Goal: Navigation & Orientation: Find specific page/section

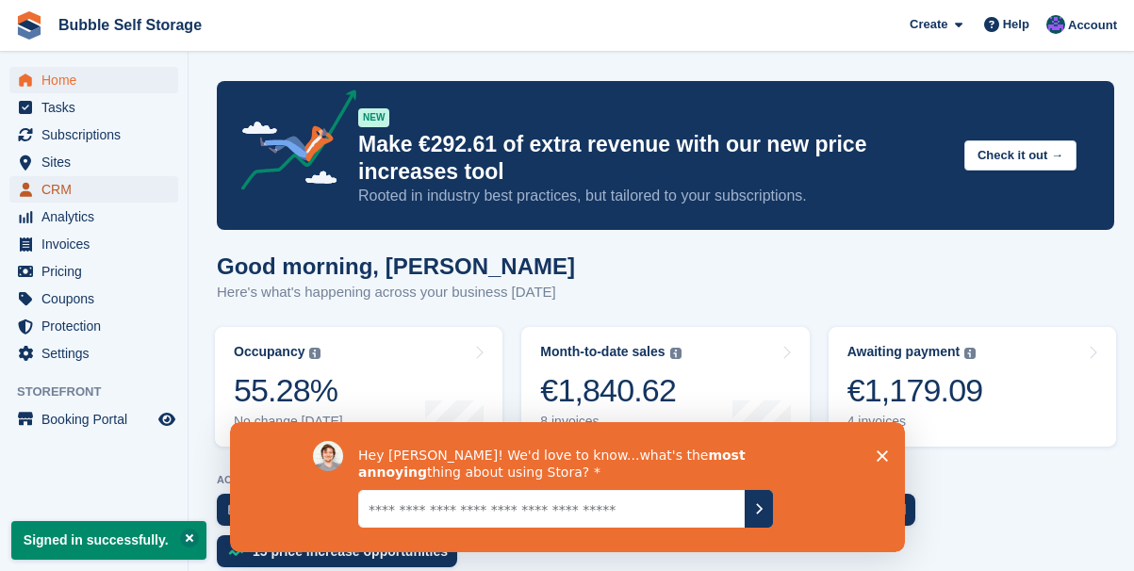
click at [68, 197] on span "CRM" at bounding box center [97, 189] width 113 height 26
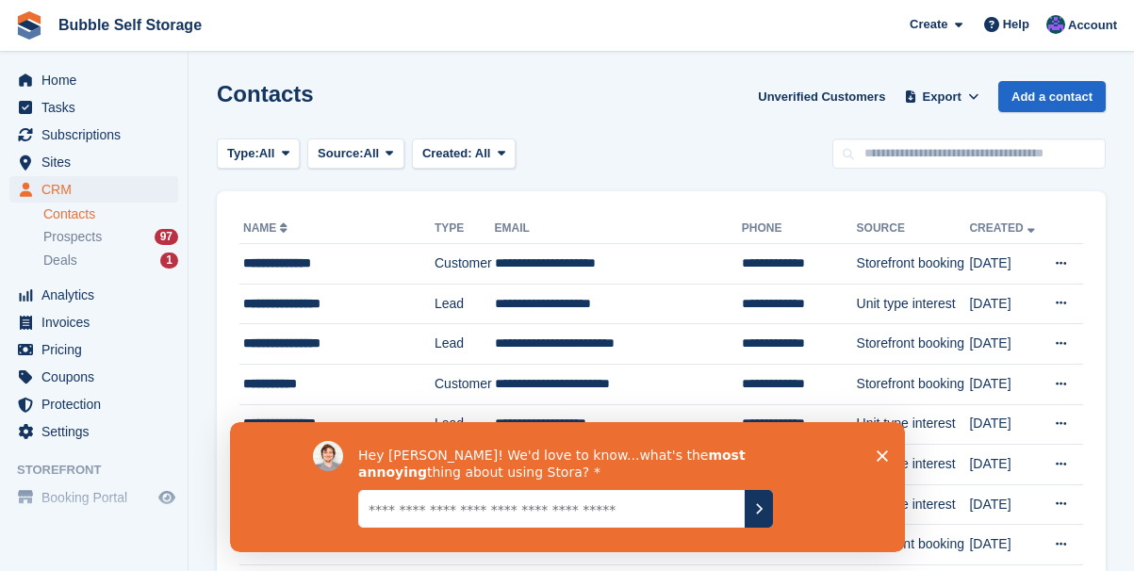
click at [881, 453] on polygon "Close survey" at bounding box center [881, 455] width 11 height 11
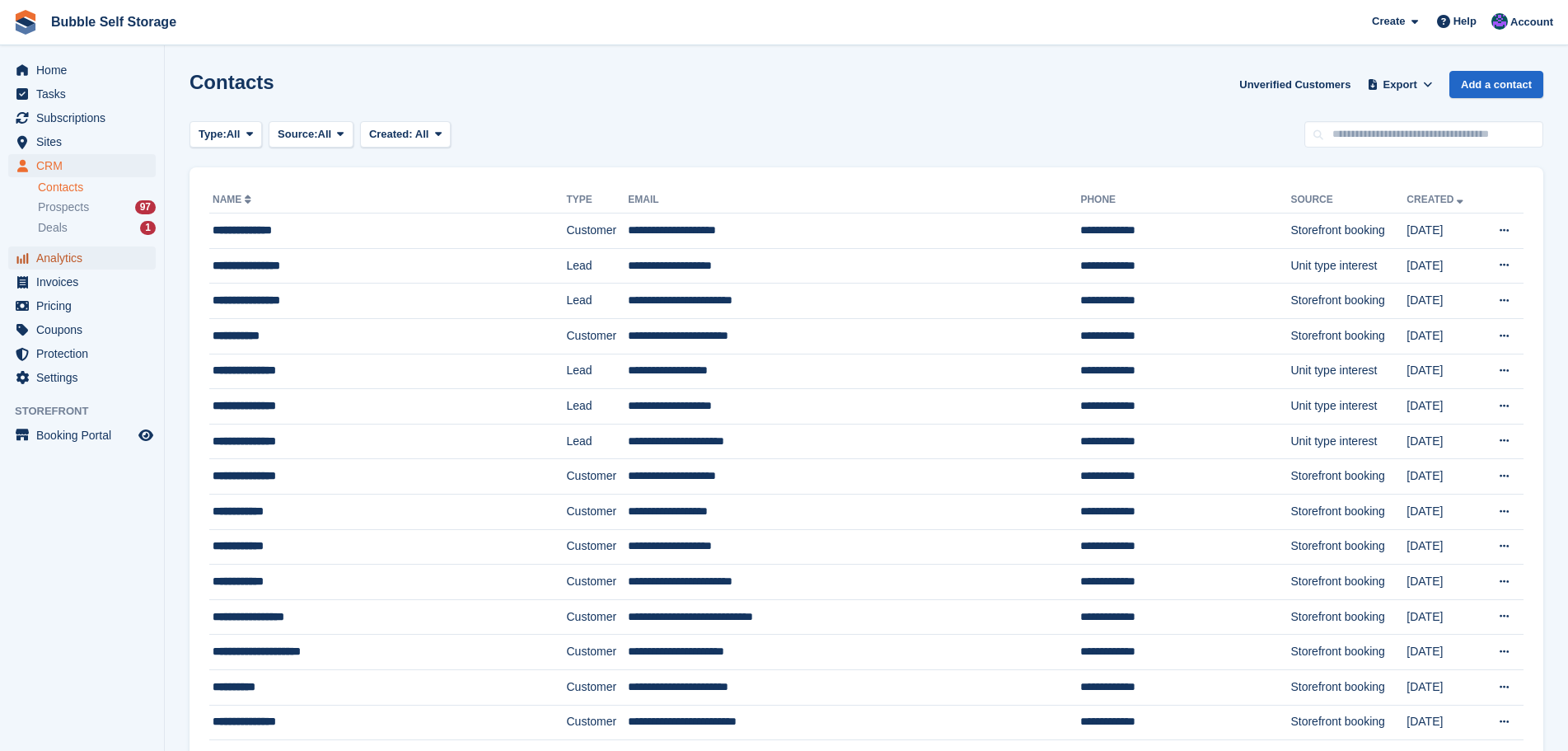
click at [48, 261] on span "Analytics" at bounding box center [85, 258] width 99 height 23
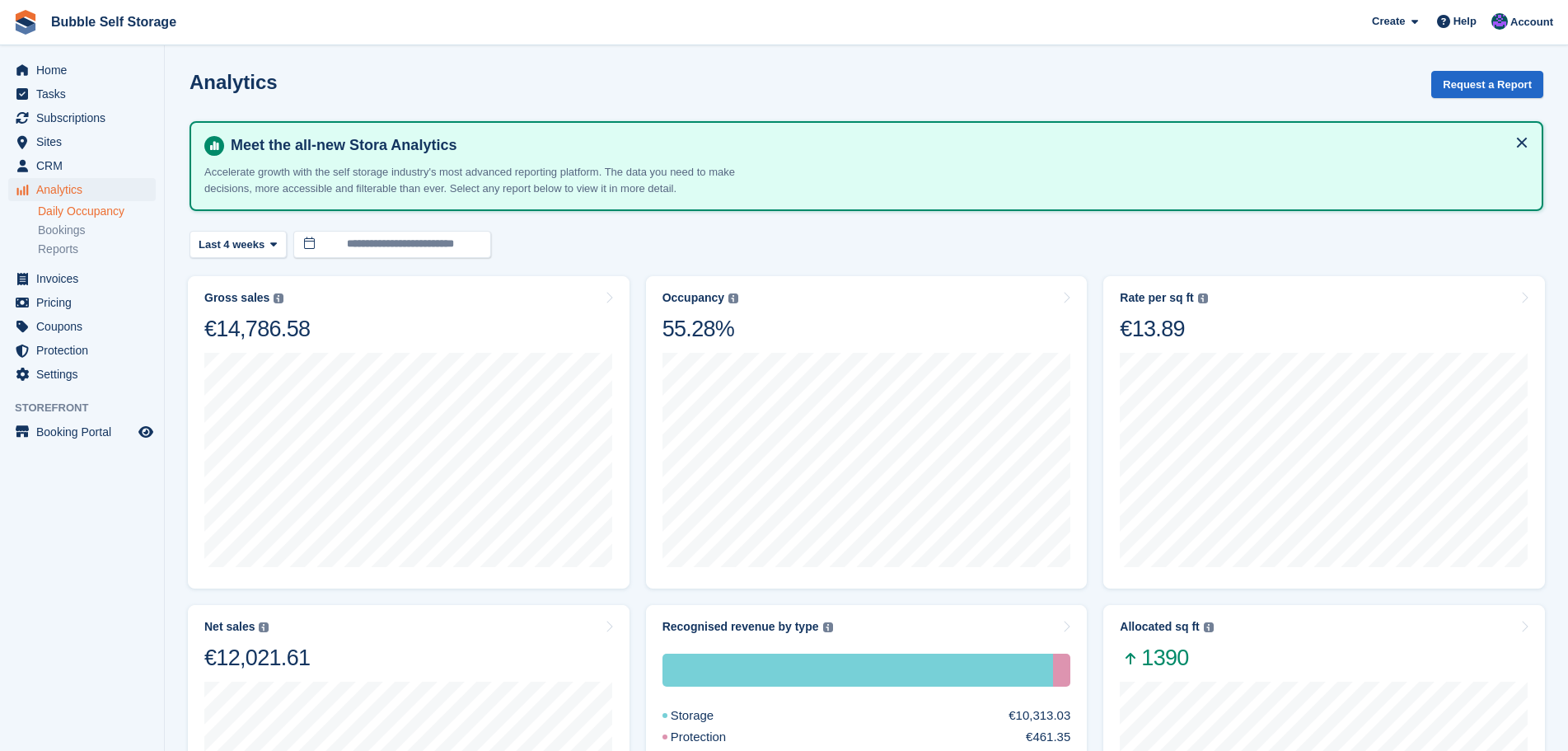
click at [101, 207] on link "Daily Occupancy" at bounding box center [96, 212] width 118 height 16
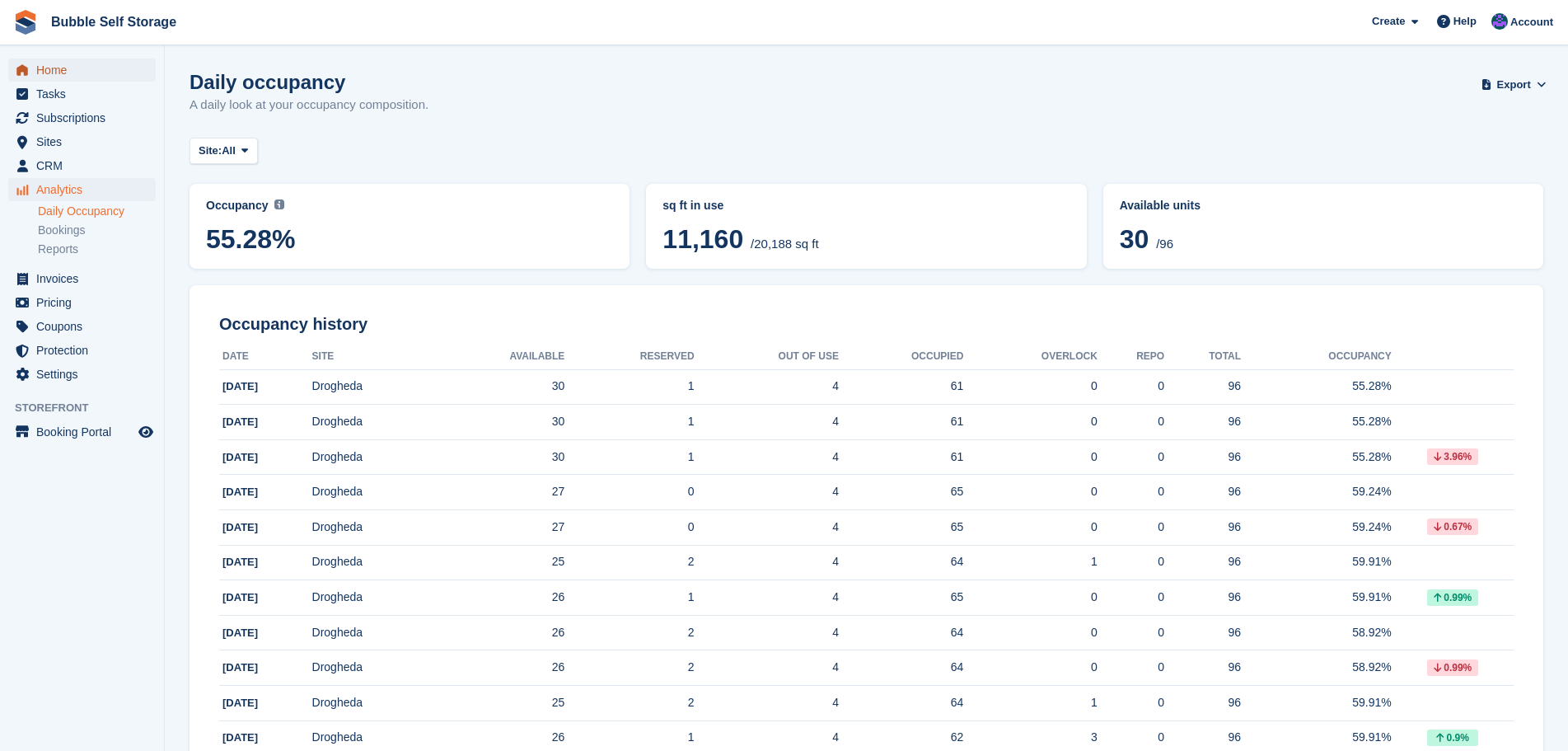
click at [59, 79] on span "Home" at bounding box center [85, 70] width 99 height 23
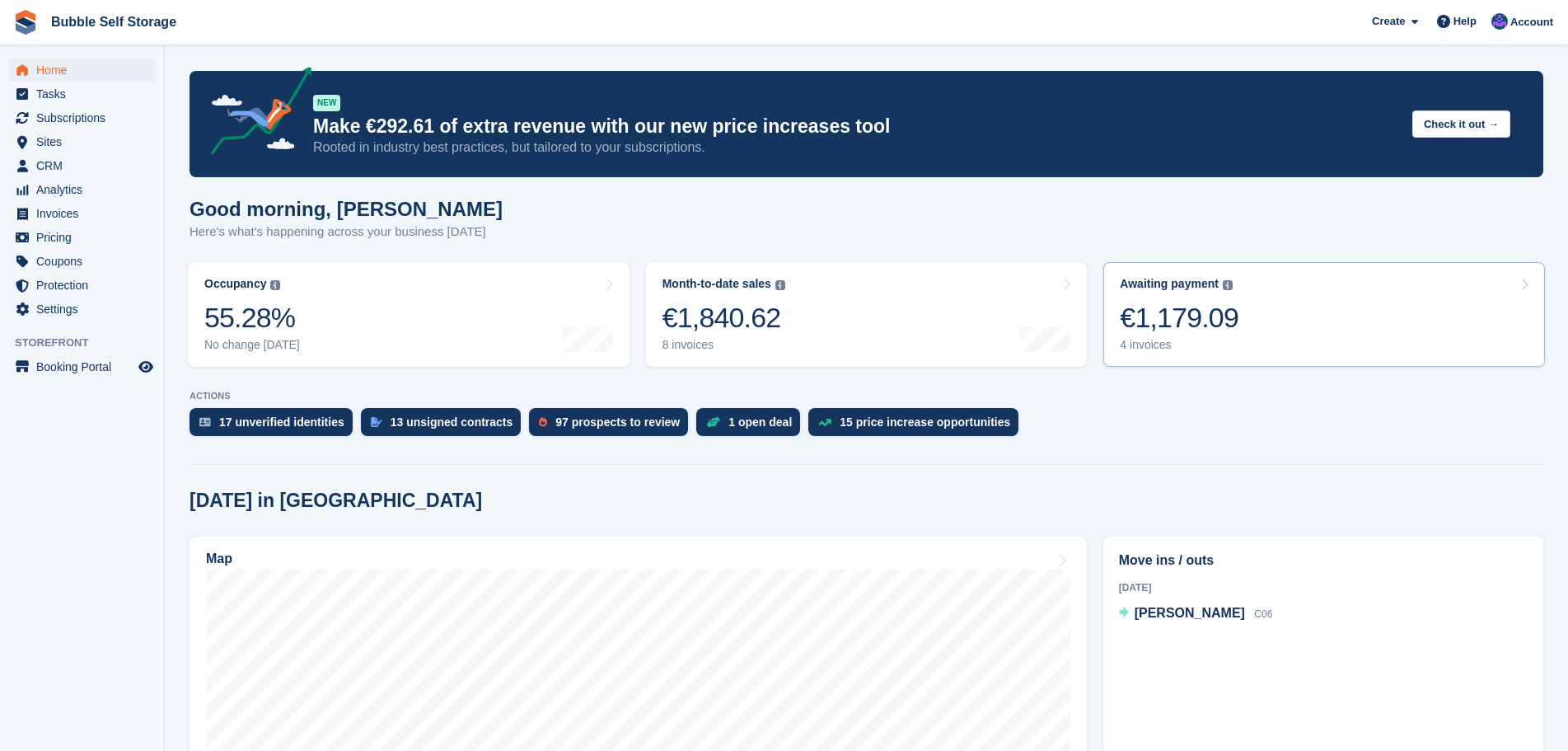
click at [1204, 330] on div "€1,179.09" at bounding box center [1179, 317] width 119 height 34
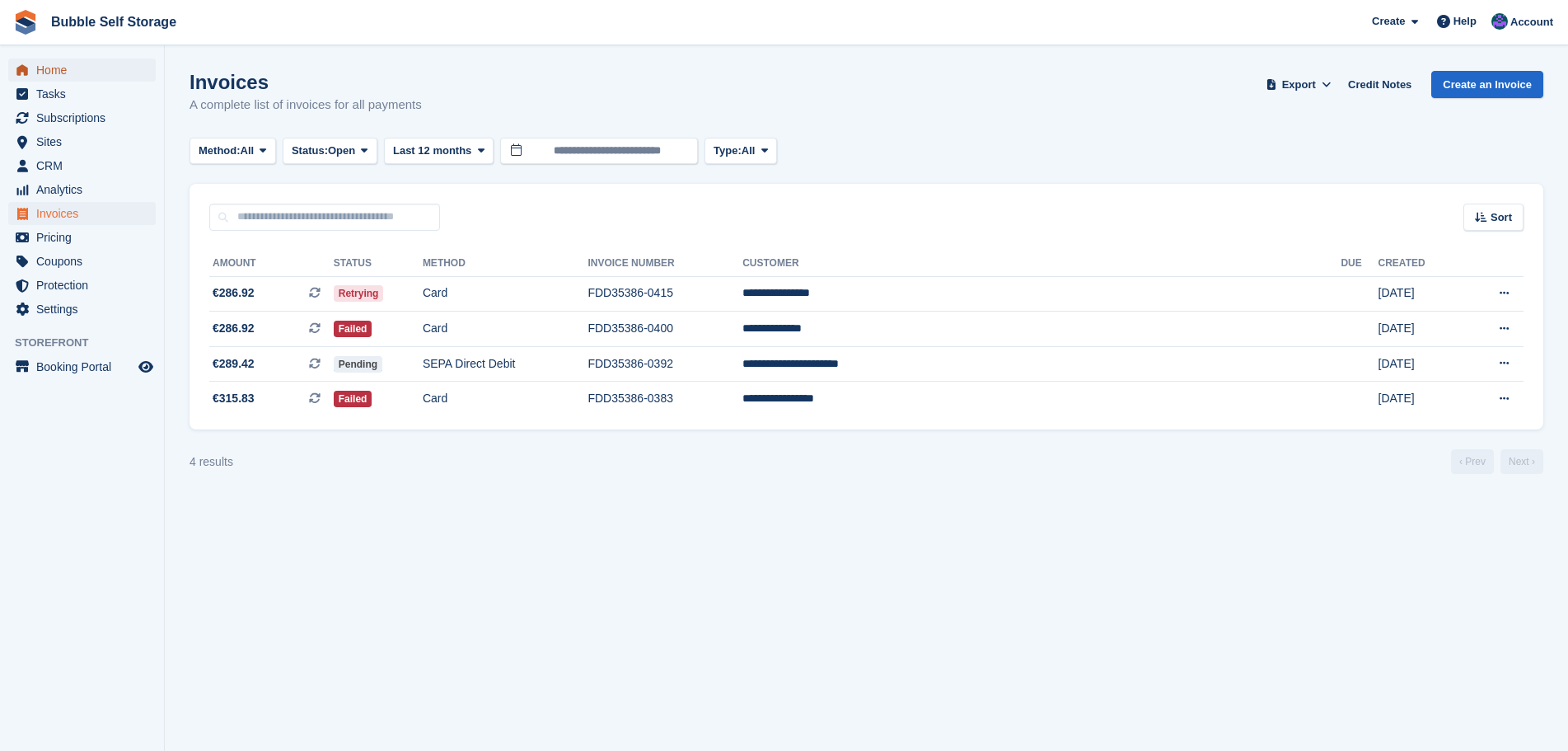
click at [68, 76] on span "Home" at bounding box center [85, 70] width 99 height 23
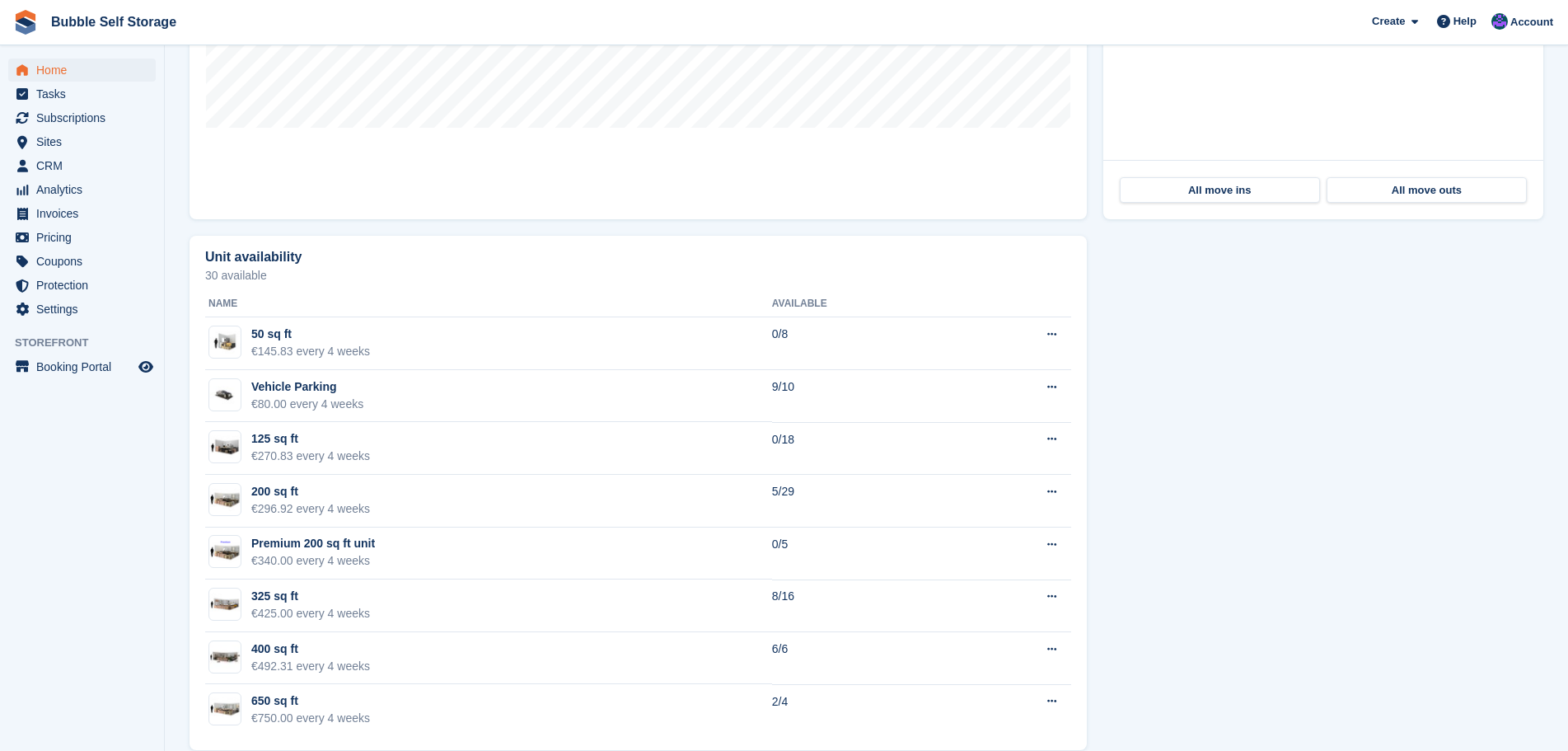
scroll to position [768, 0]
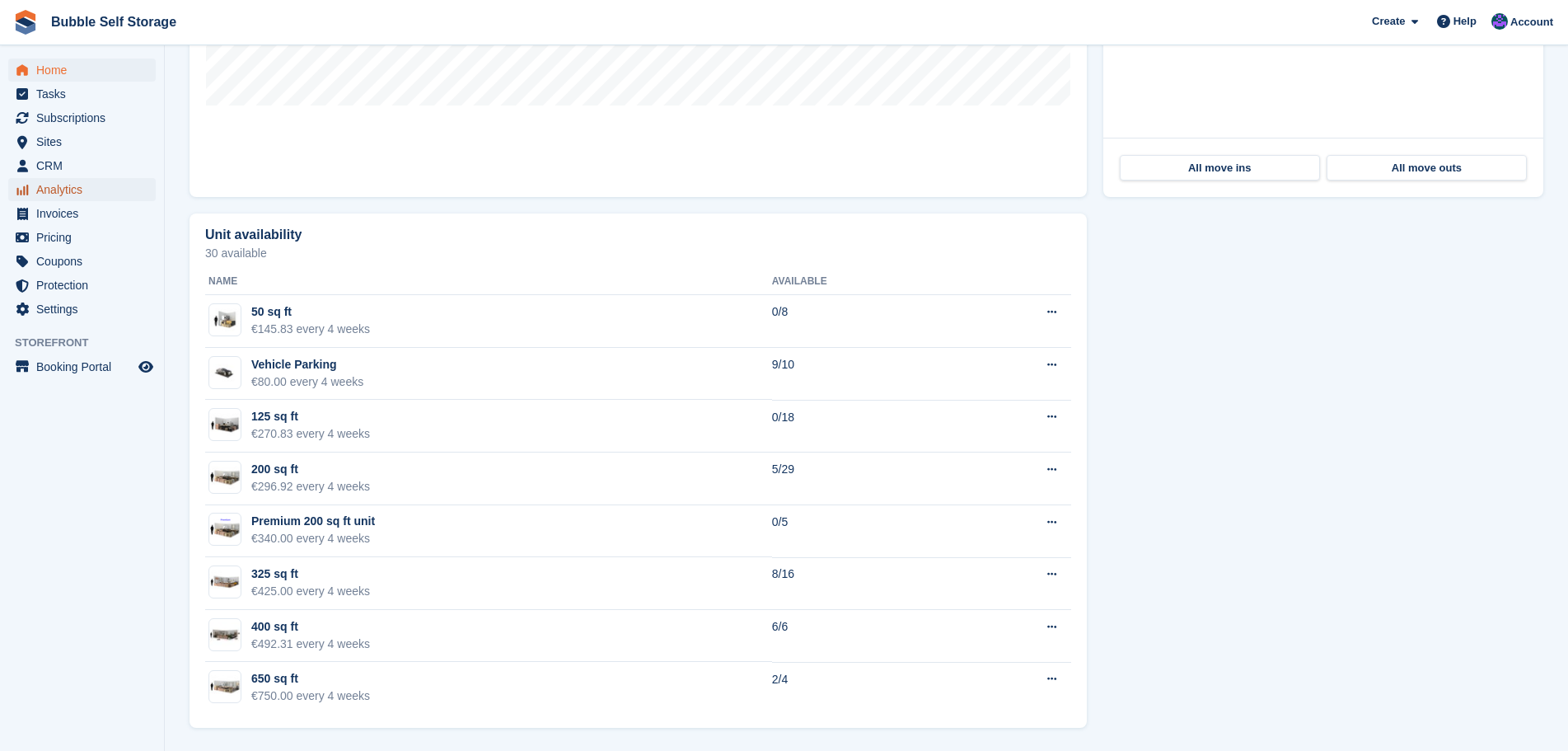
click at [65, 185] on span "Analytics" at bounding box center [85, 190] width 99 height 23
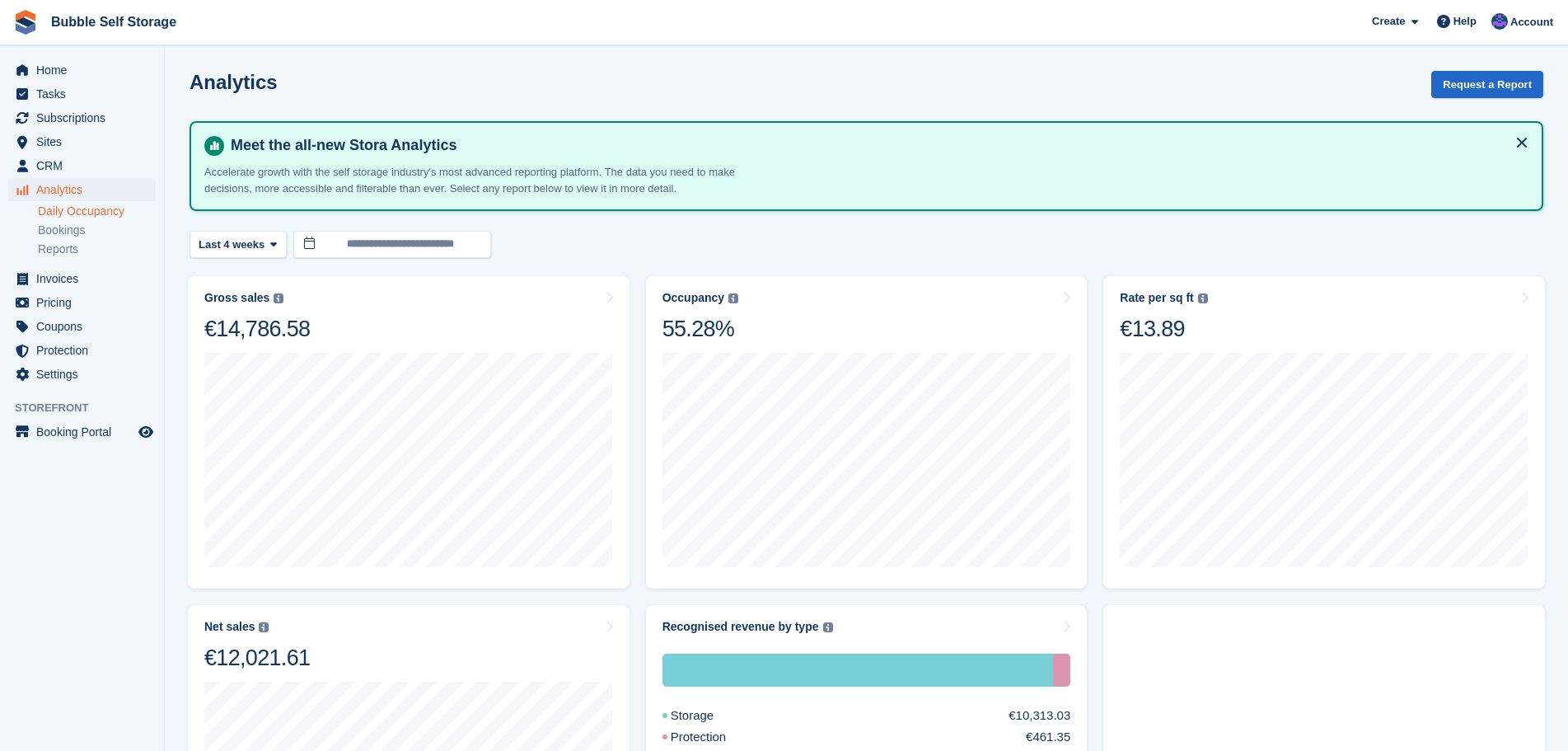
click at [70, 205] on link "Daily Occupancy" at bounding box center [96, 212] width 118 height 16
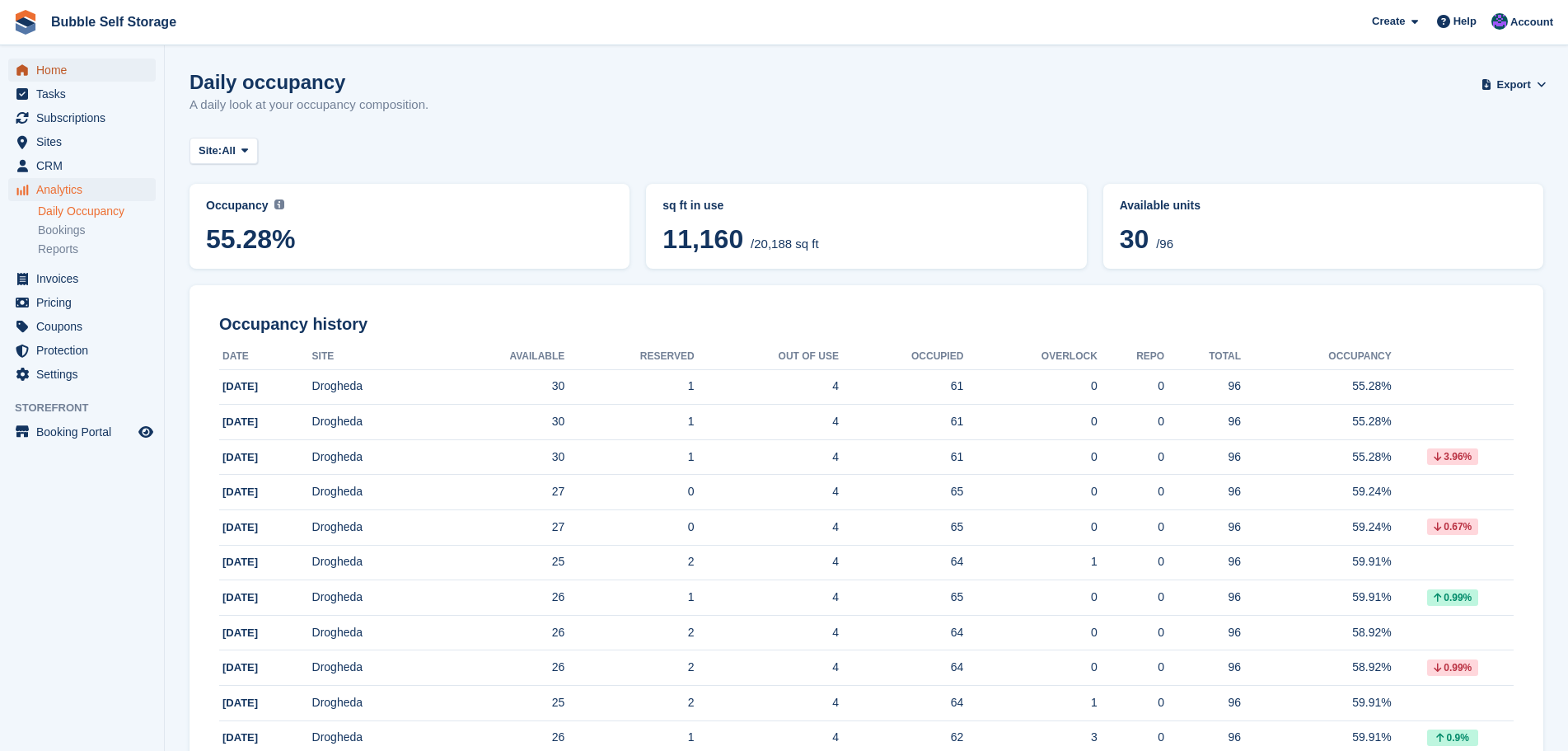
click at [77, 73] on span "Home" at bounding box center [85, 70] width 99 height 23
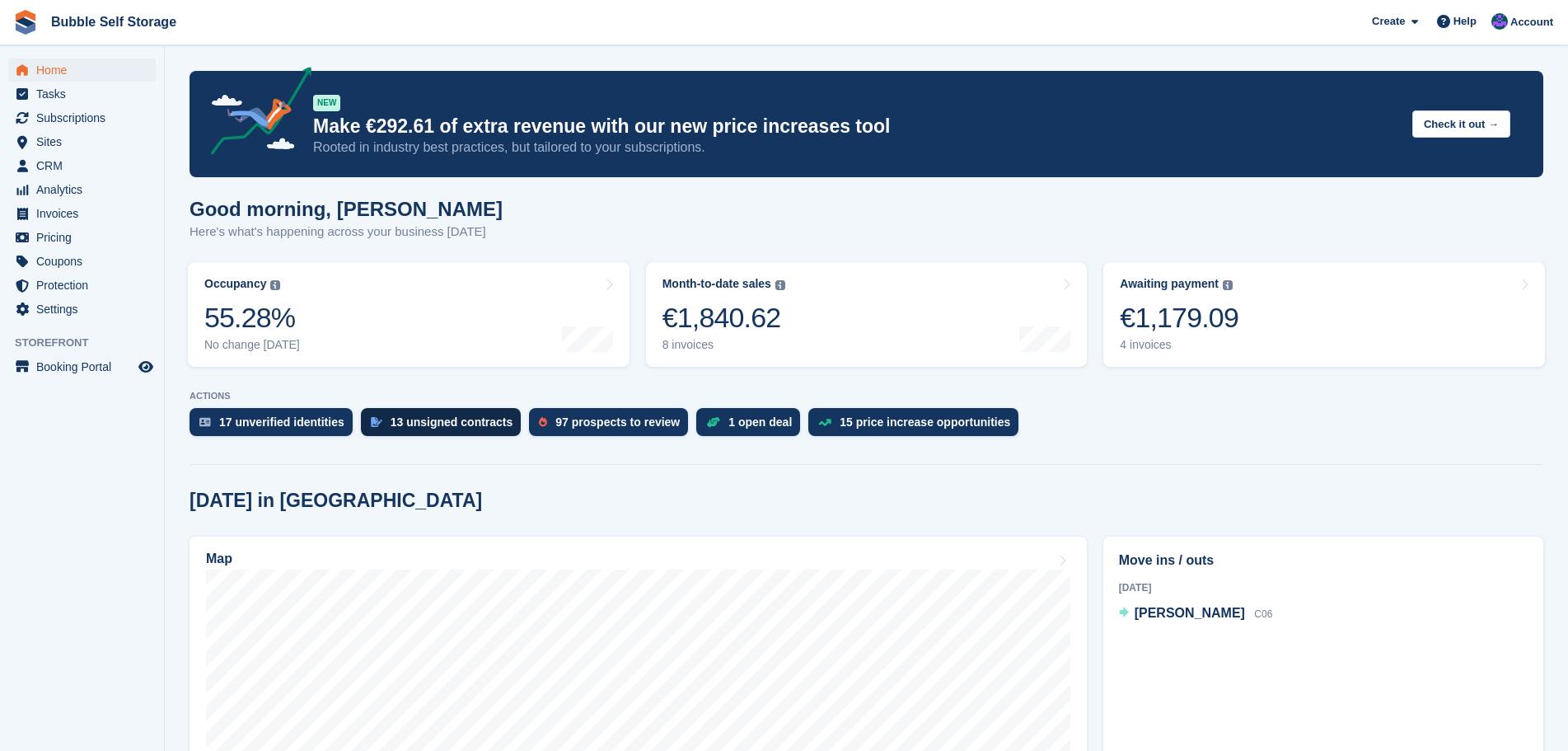
click at [439, 422] on div "13 unsigned contracts" at bounding box center [452, 421] width 122 height 13
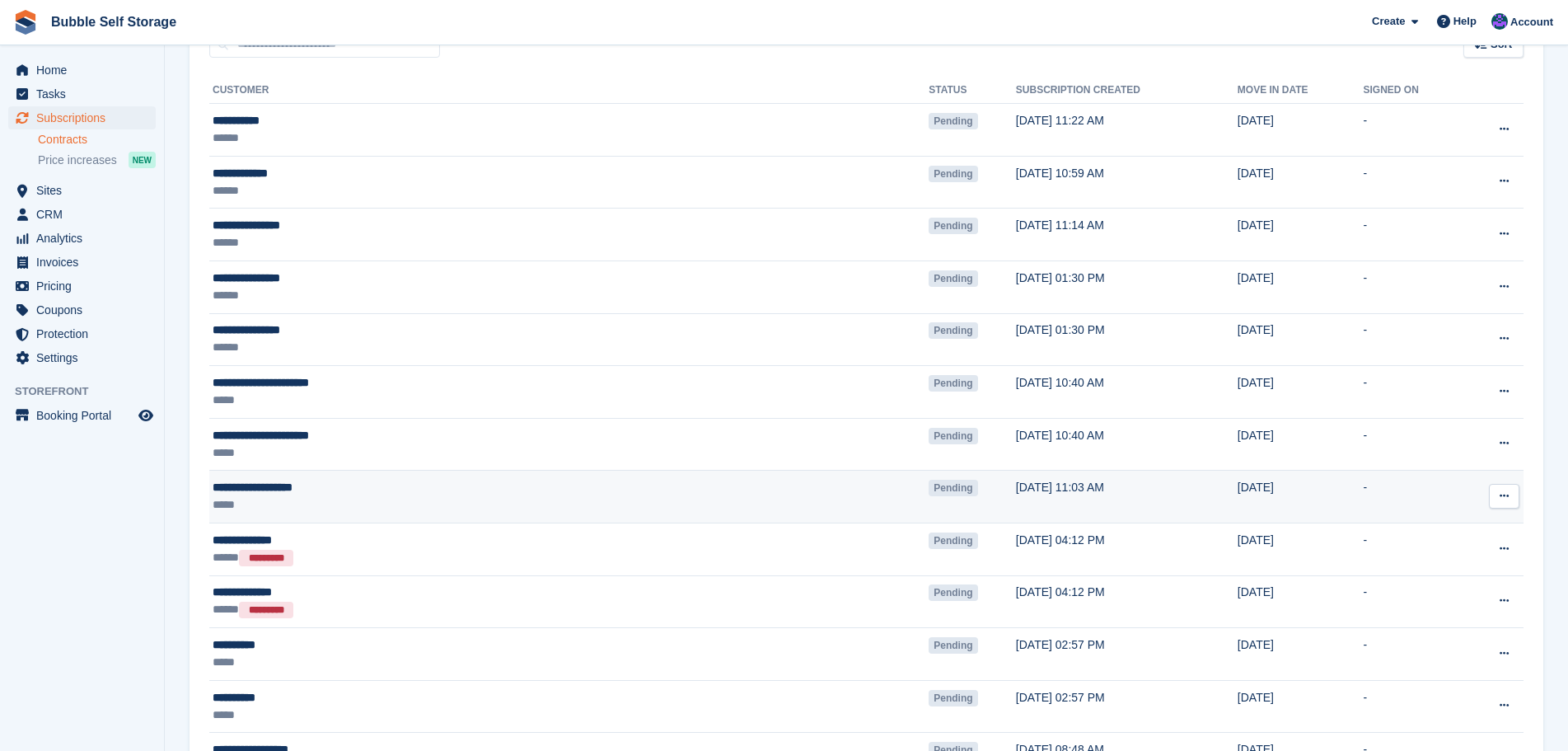
scroll to position [128, 0]
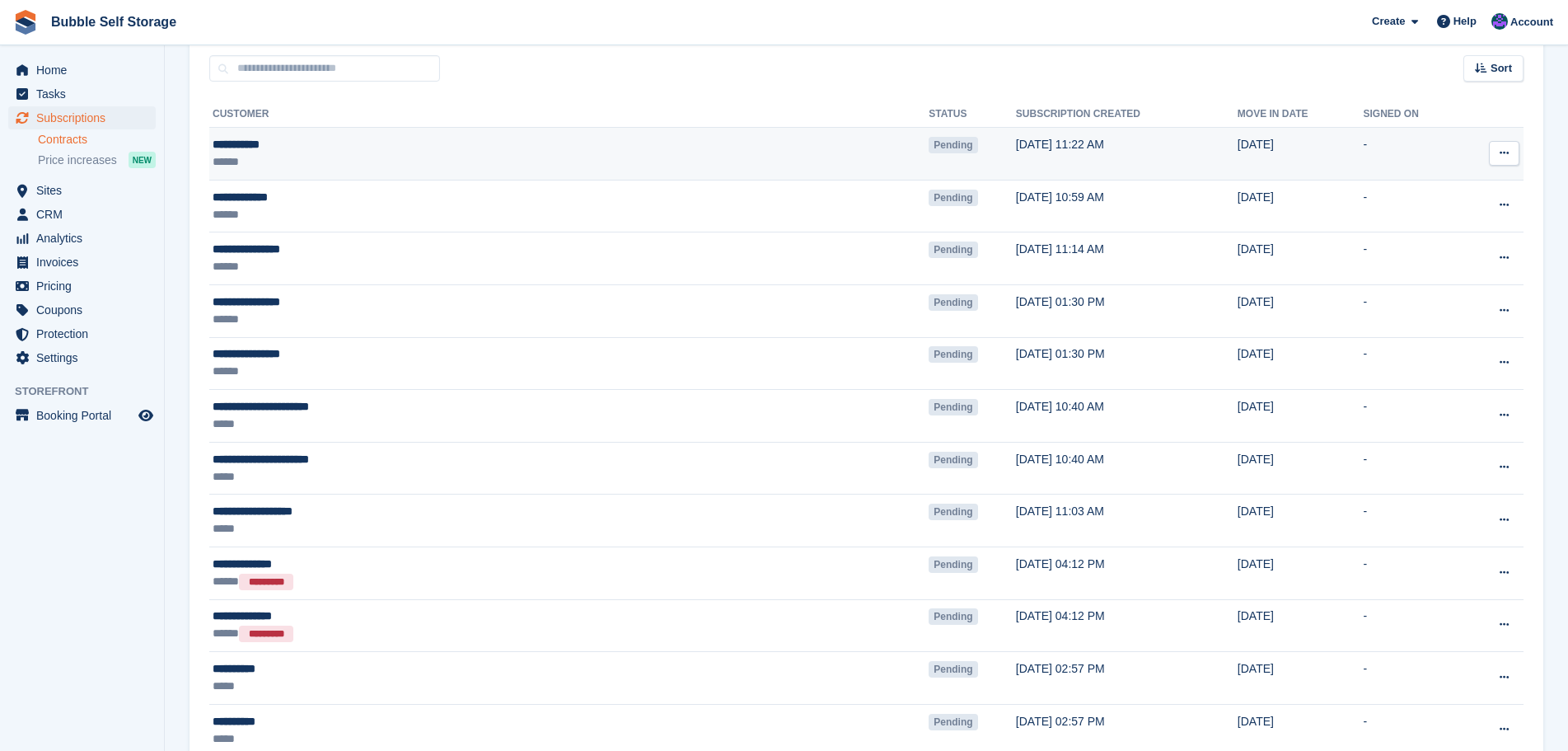
click at [246, 157] on div "******" at bounding box center [413, 162] width 401 height 17
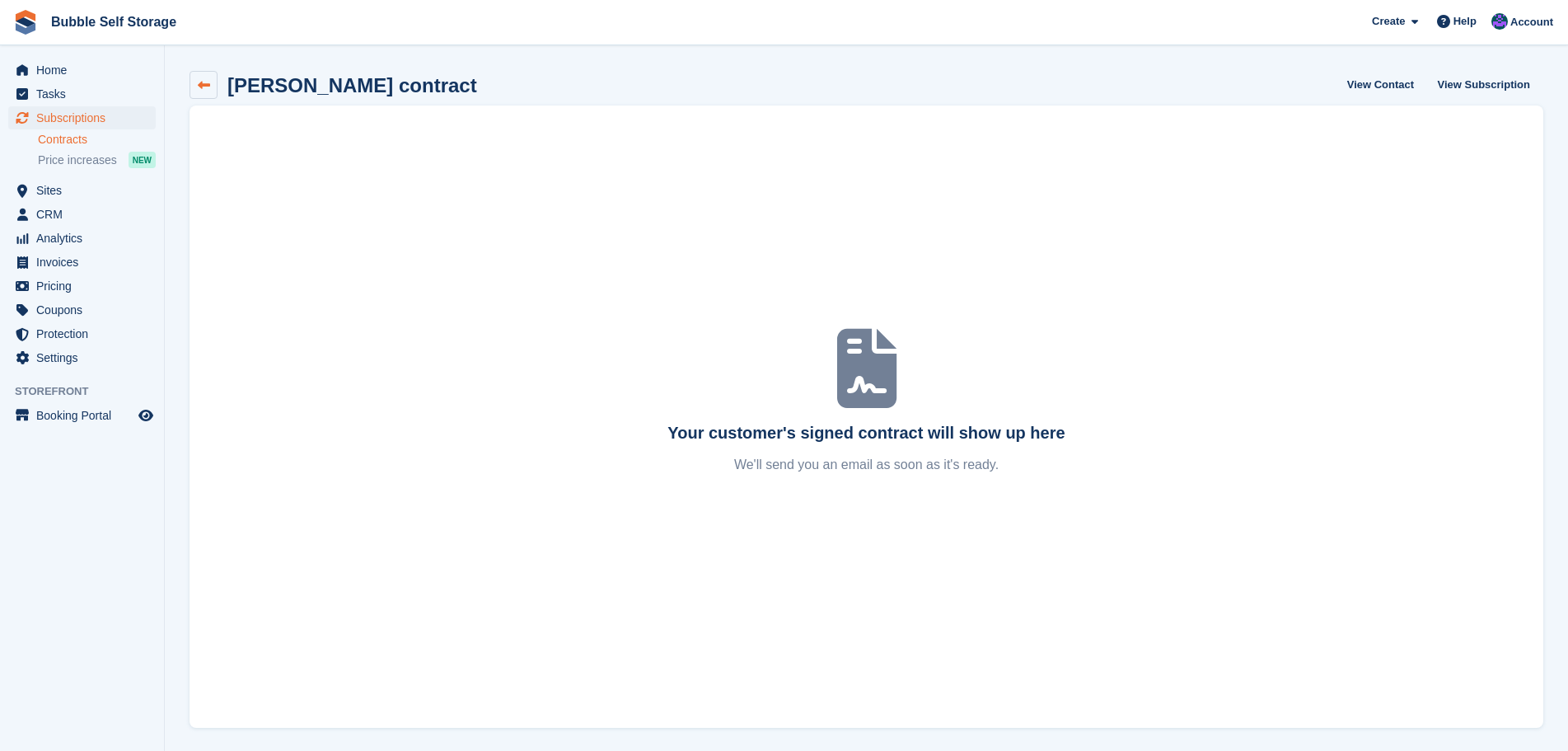
click at [206, 78] on link at bounding box center [204, 85] width 28 height 28
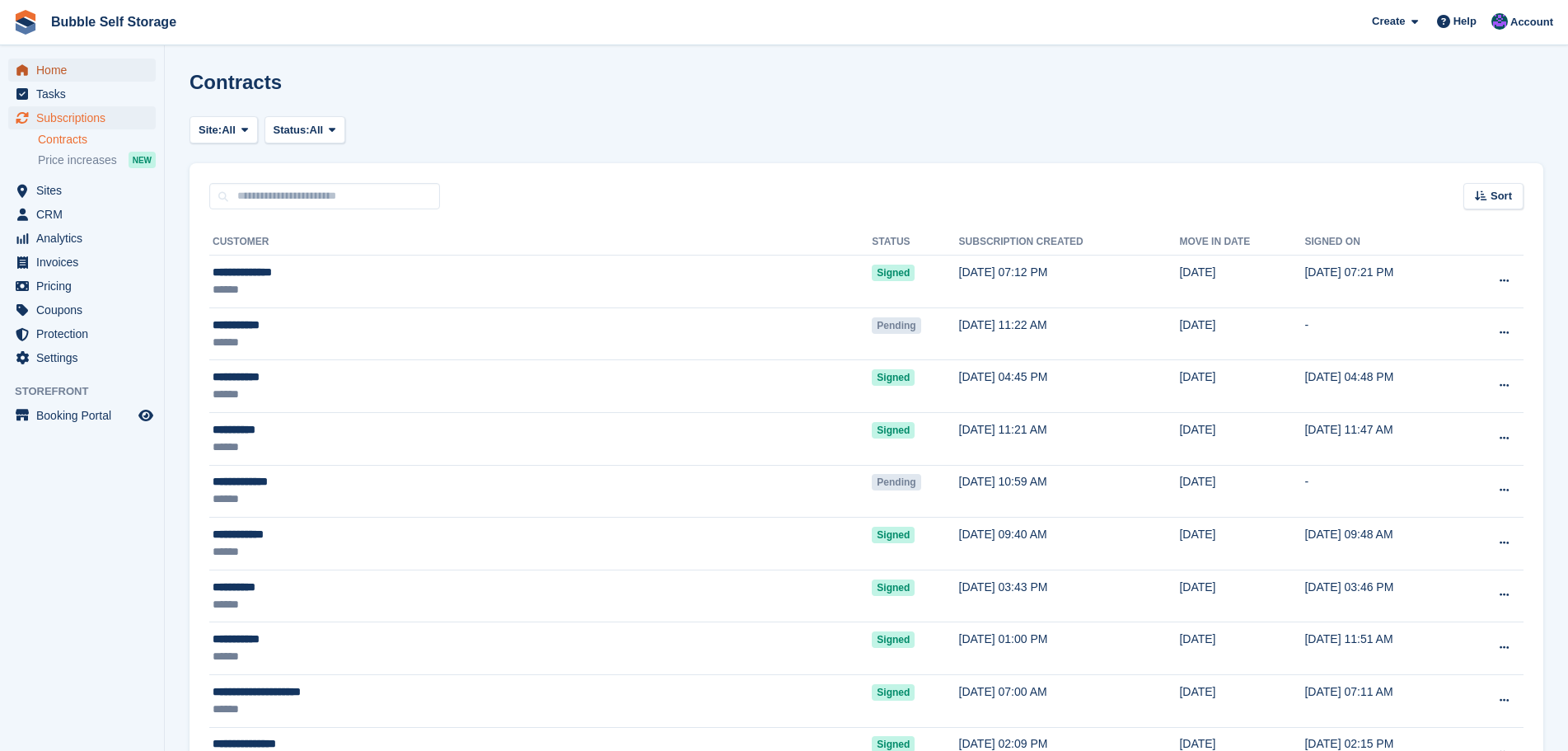
click at [50, 73] on span "Home" at bounding box center [85, 70] width 99 height 23
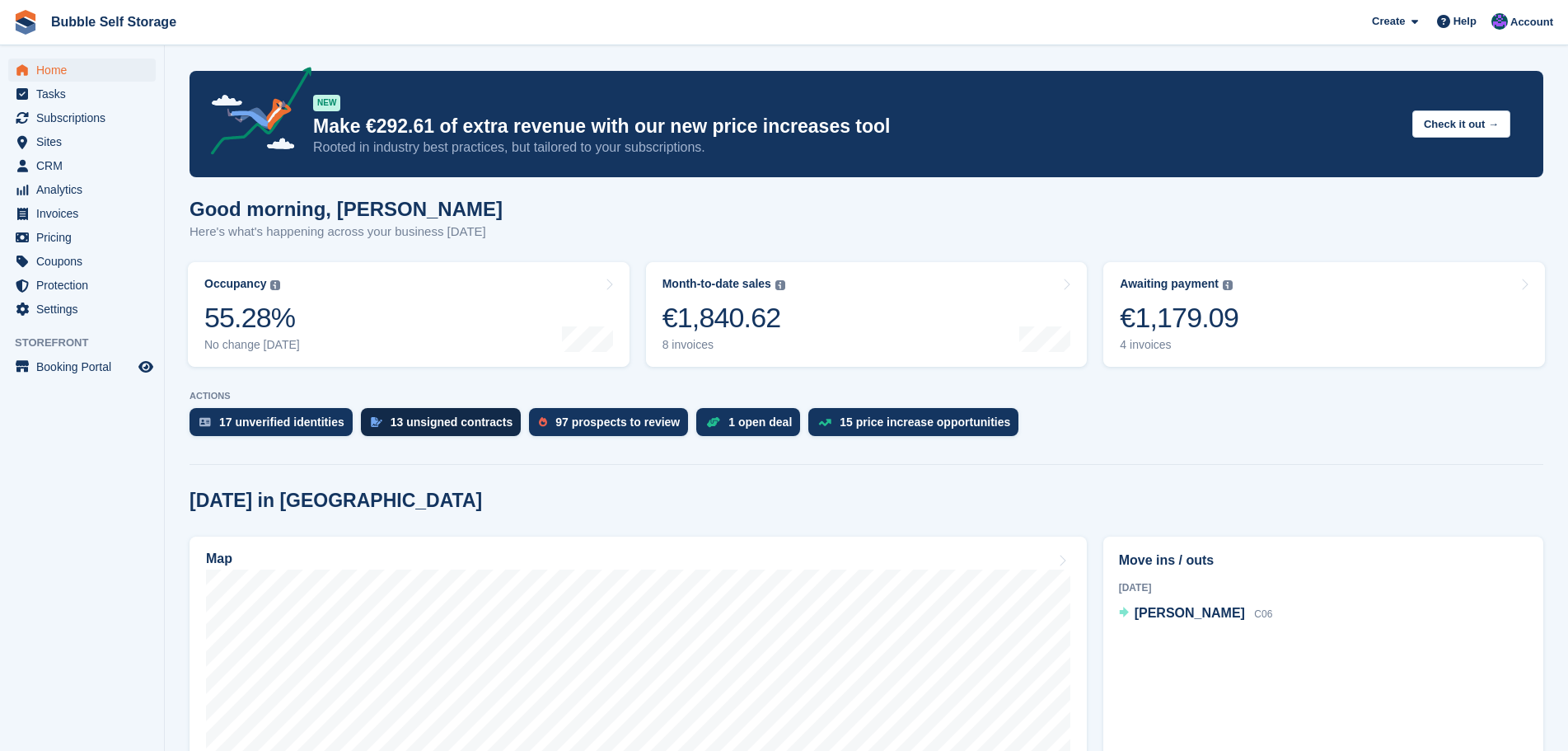
click at [434, 427] on div "13 unsigned contracts" at bounding box center [452, 421] width 122 height 13
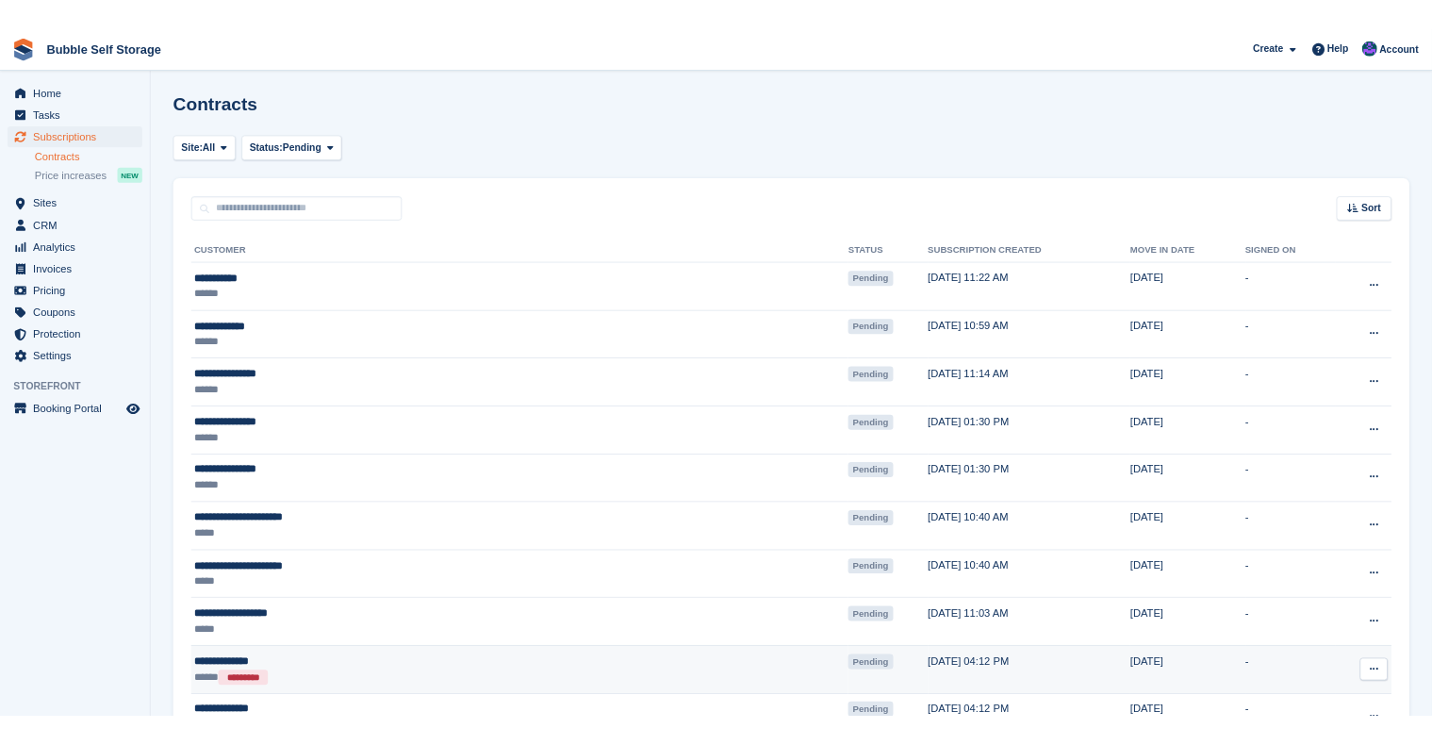
scroll to position [283, 0]
